Goal: Task Accomplishment & Management: Manage account settings

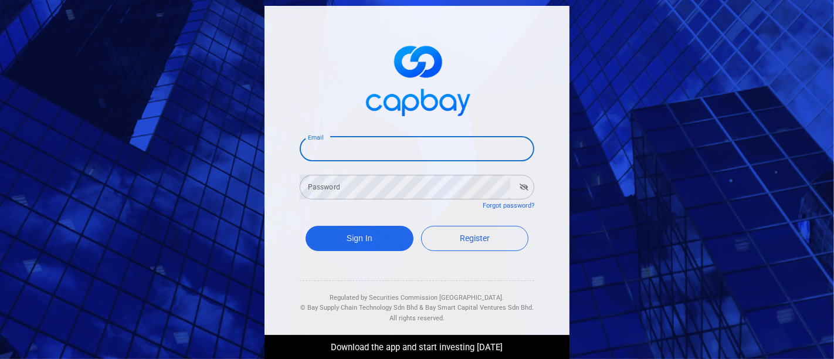
click at [420, 149] on input "Email" at bounding box center [417, 149] width 234 height 25
type input "[EMAIL_ADDRESS][DOMAIN_NAME]"
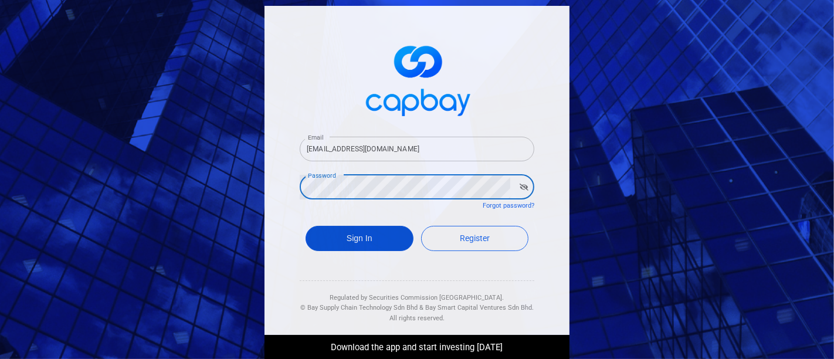
click at [356, 237] on button "Sign In" at bounding box center [359, 238] width 108 height 25
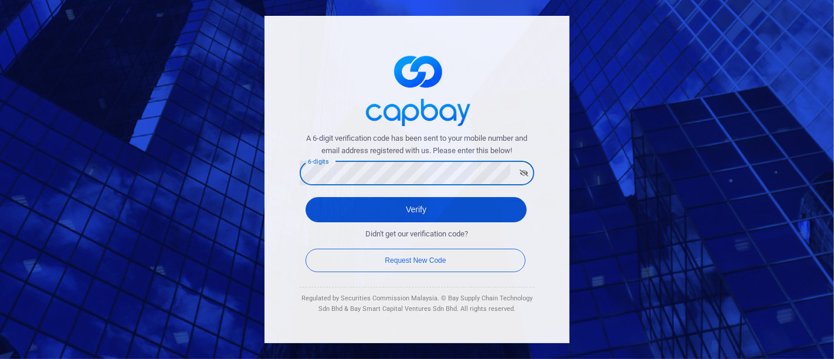
click at [372, 216] on button "Verify" at bounding box center [415, 209] width 221 height 25
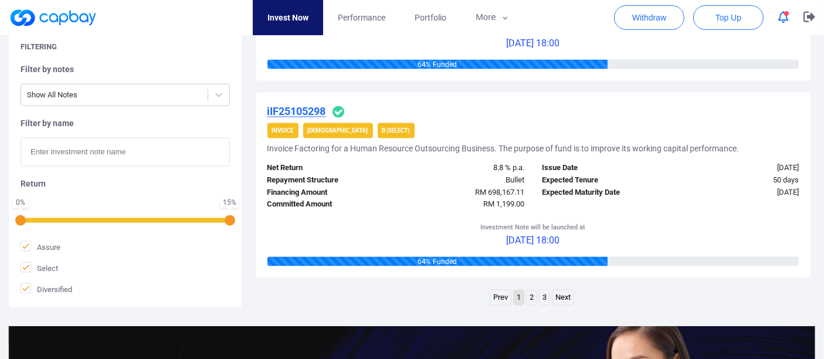
scroll to position [1954, 0]
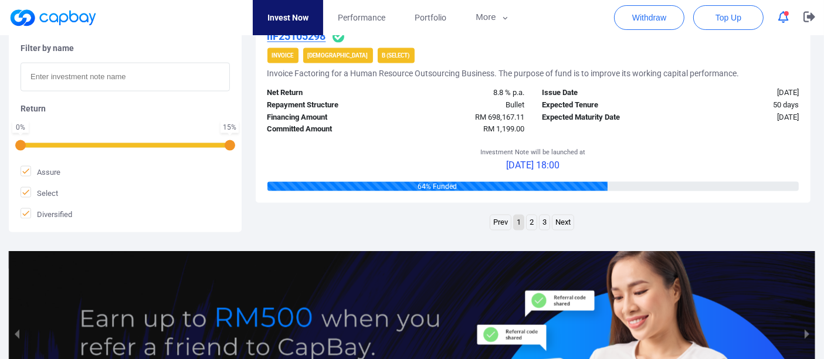
click at [532, 222] on link "2" at bounding box center [531, 222] width 10 height 15
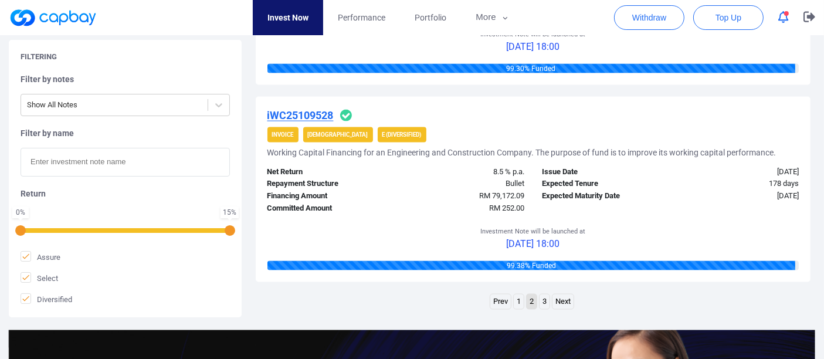
scroll to position [1902, 0]
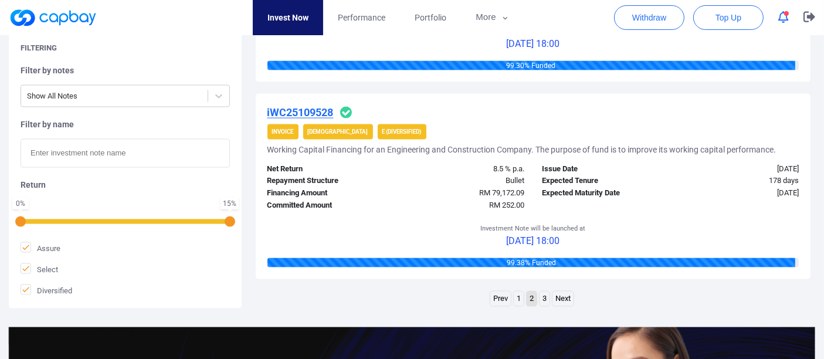
click at [544, 295] on link "3" at bounding box center [544, 298] width 10 height 15
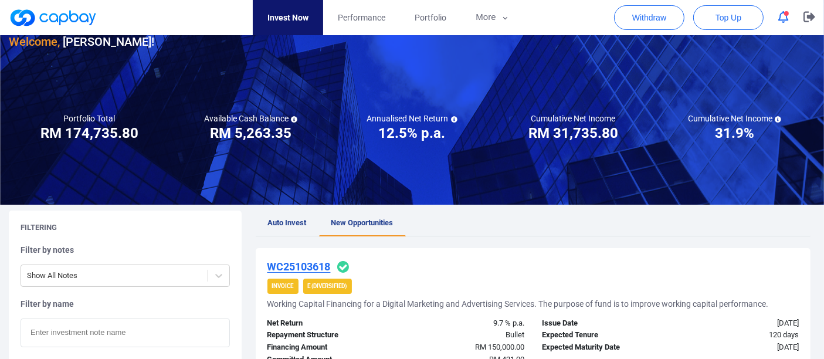
scroll to position [0, 0]
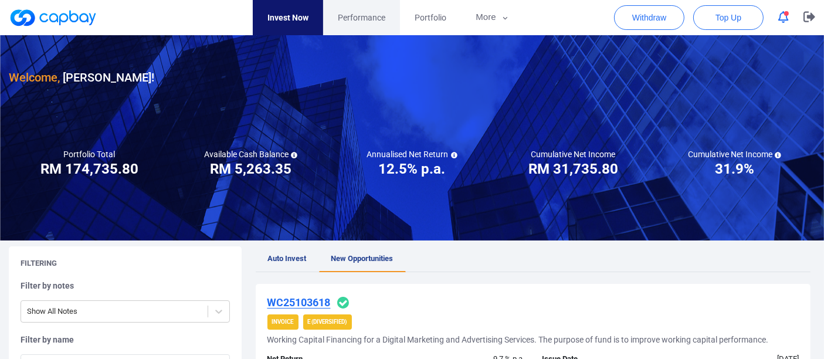
click at [366, 17] on span "Performance" at bounding box center [361, 17] width 47 height 13
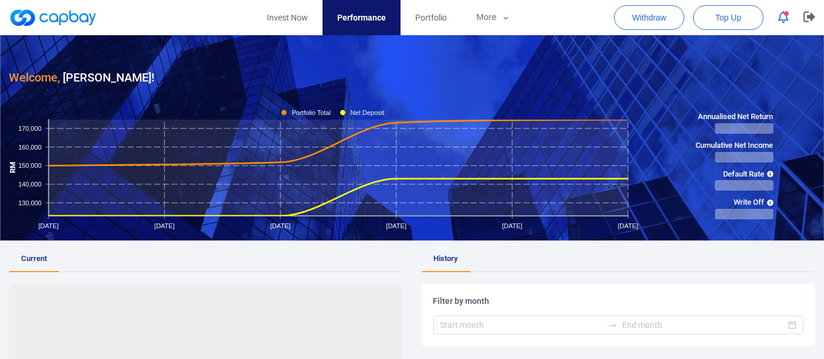
click at [369, 11] on span "Performance" at bounding box center [361, 17] width 49 height 13
click at [430, 16] on span "Portfolio" at bounding box center [431, 17] width 32 height 13
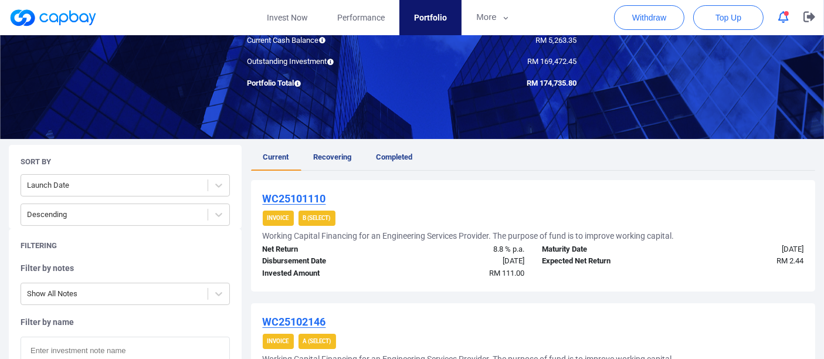
scroll to position [65, 0]
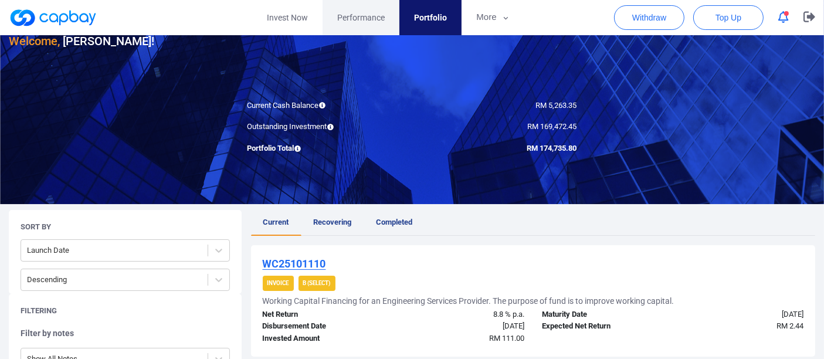
click at [378, 21] on span "Performance" at bounding box center [360, 17] width 47 height 13
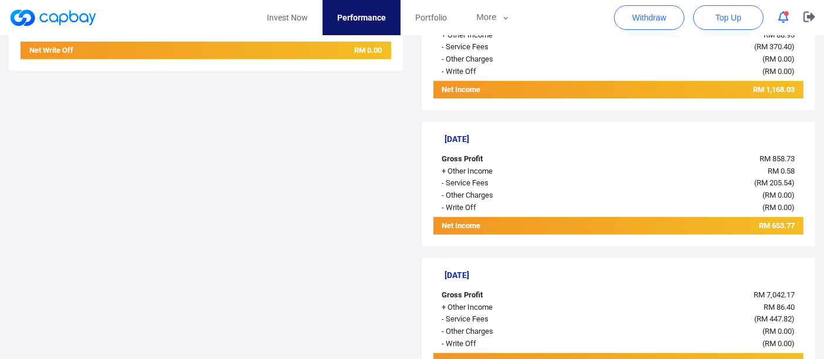
scroll to position [651, 0]
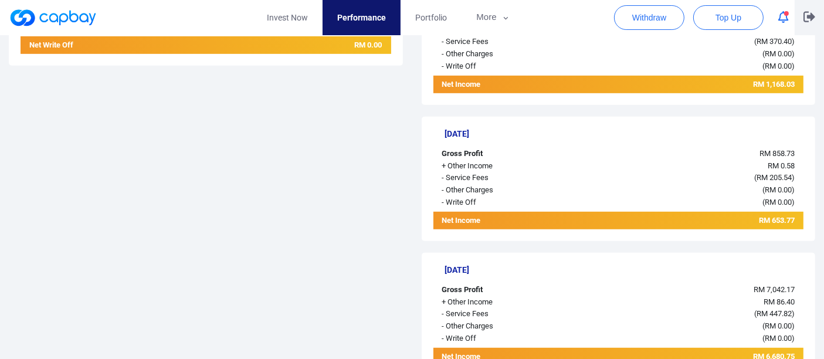
click at [809, 16] on icon "button" at bounding box center [809, 17] width 12 height 11
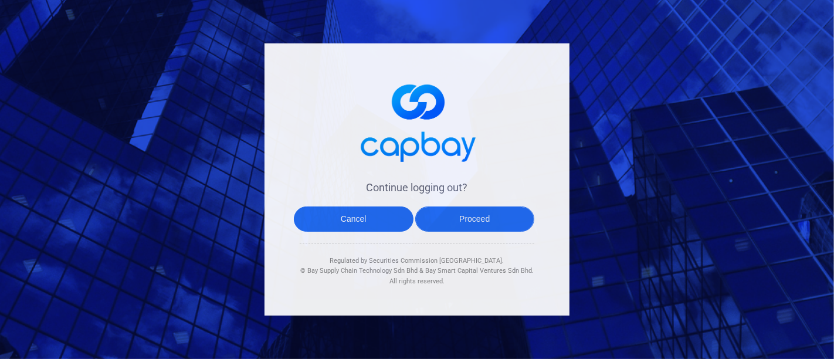
click at [499, 220] on button "Proceed" at bounding box center [475, 218] width 120 height 25
